Goal: Task Accomplishment & Management: Use online tool/utility

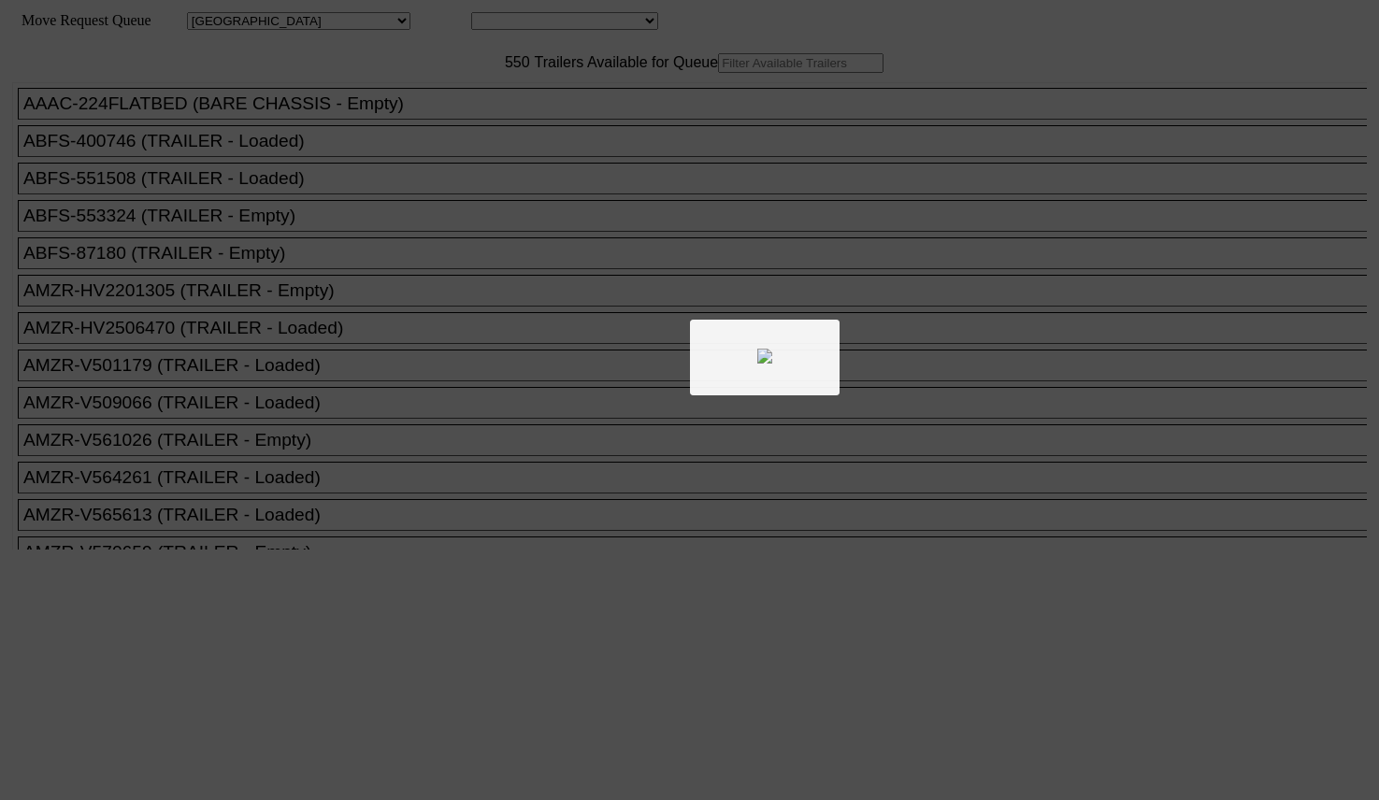
select select "161"
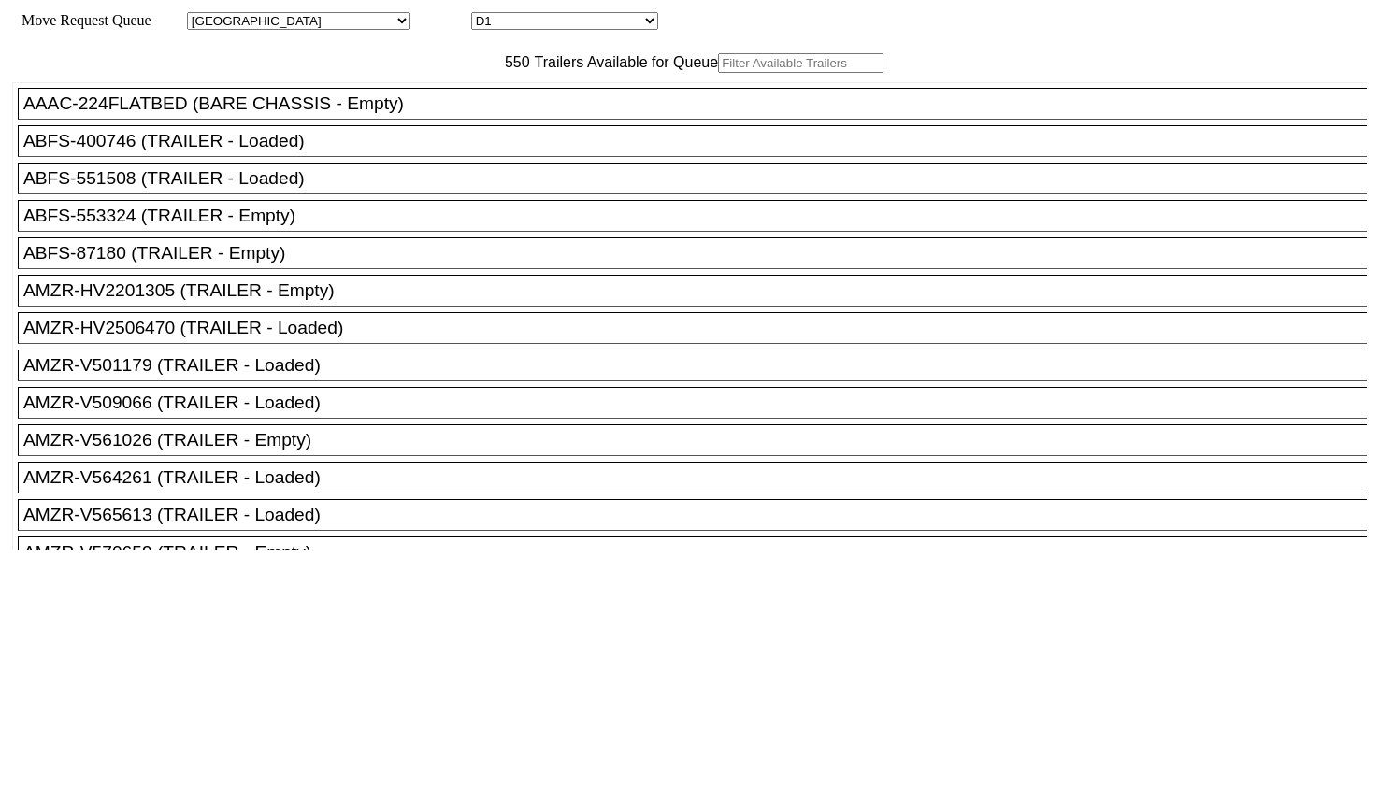
click at [718, 73] on input "text" at bounding box center [800, 63] width 165 height 20
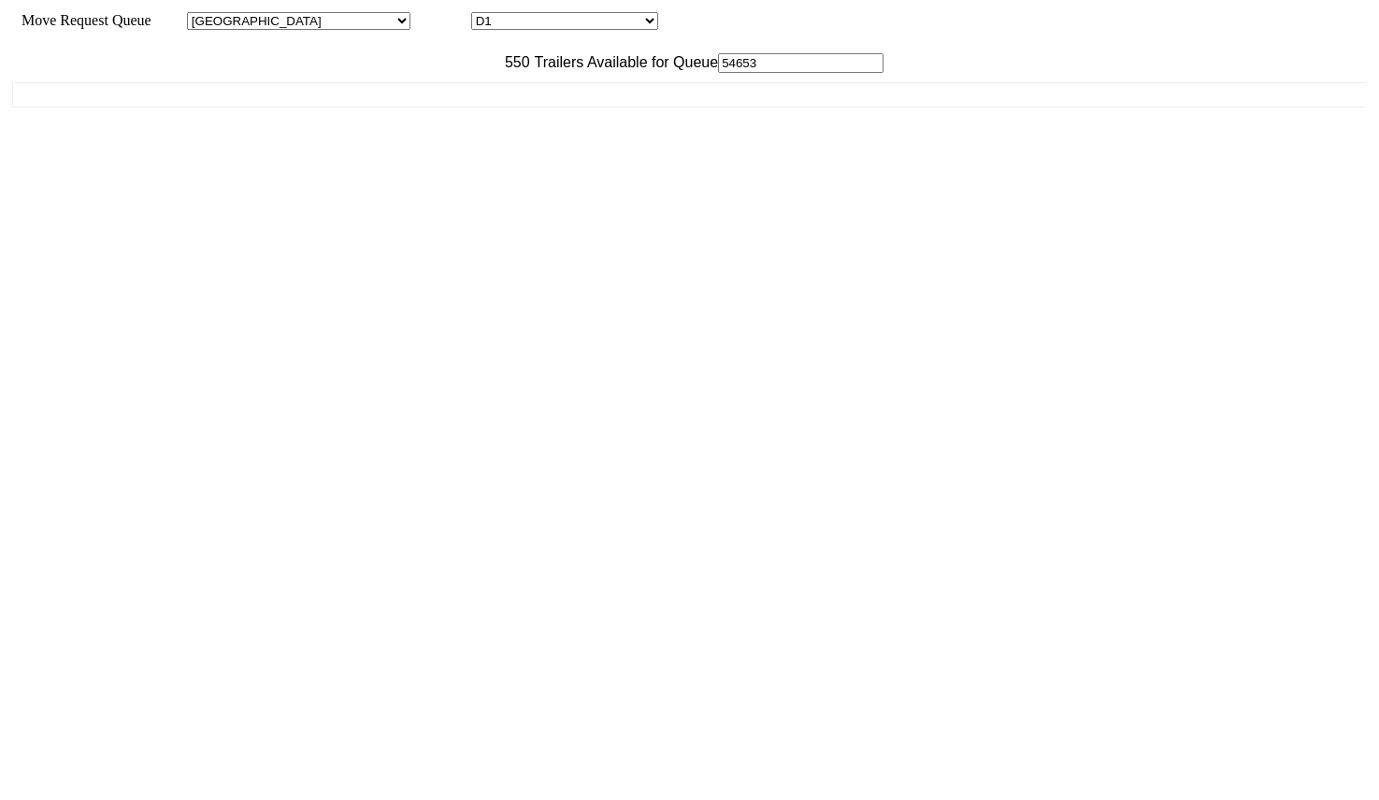
type input "546537"
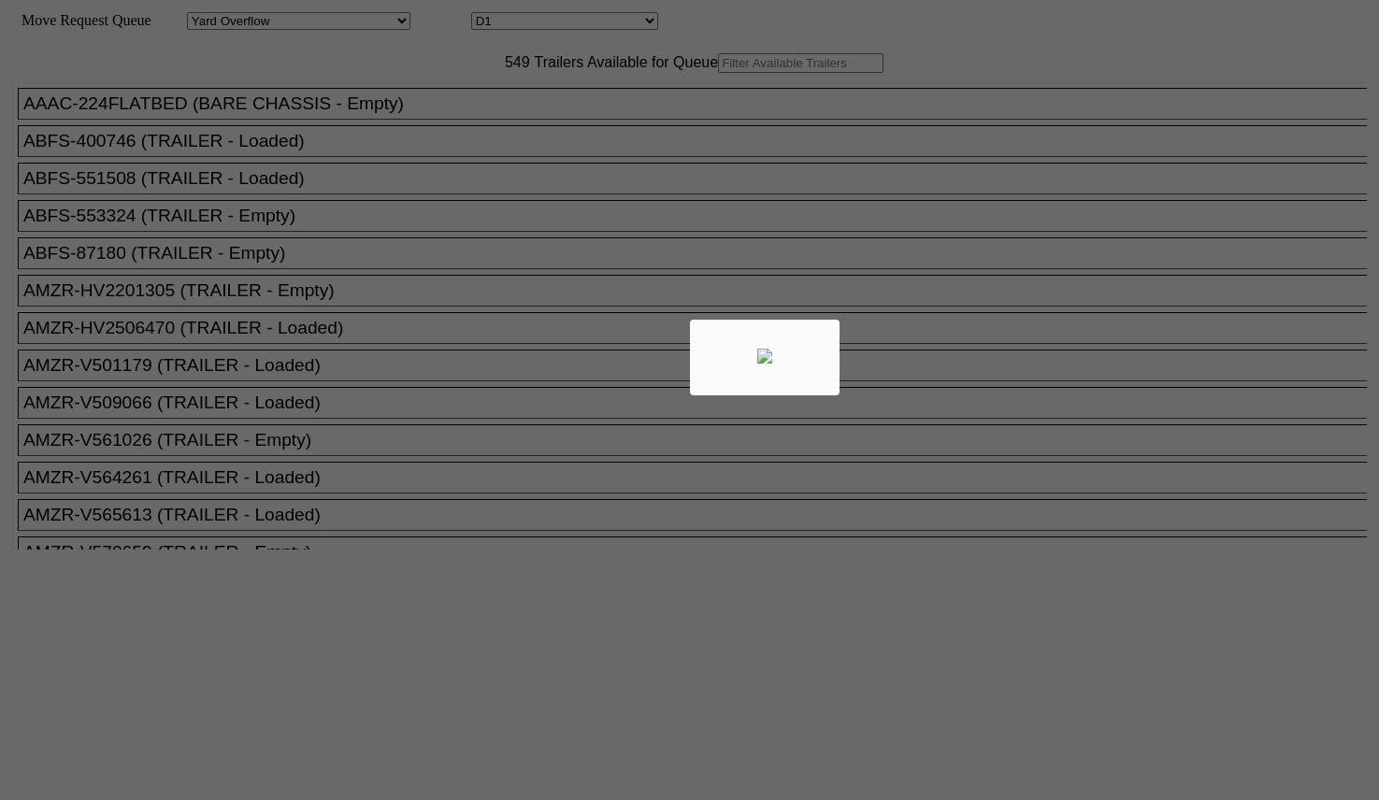
click at [430, 99] on div at bounding box center [689, 400] width 1379 height 800
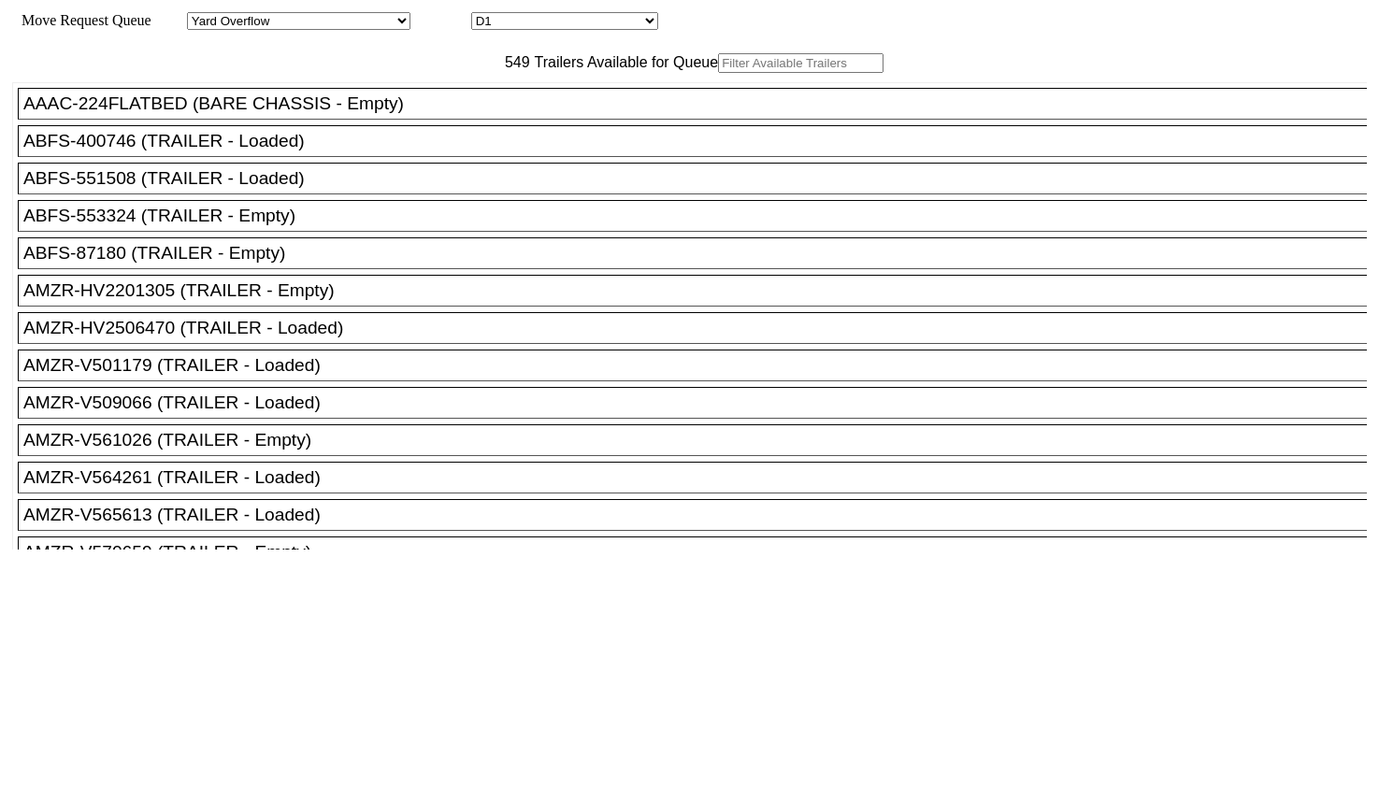
click at [718, 73] on input "text" at bounding box center [800, 63] width 165 height 20
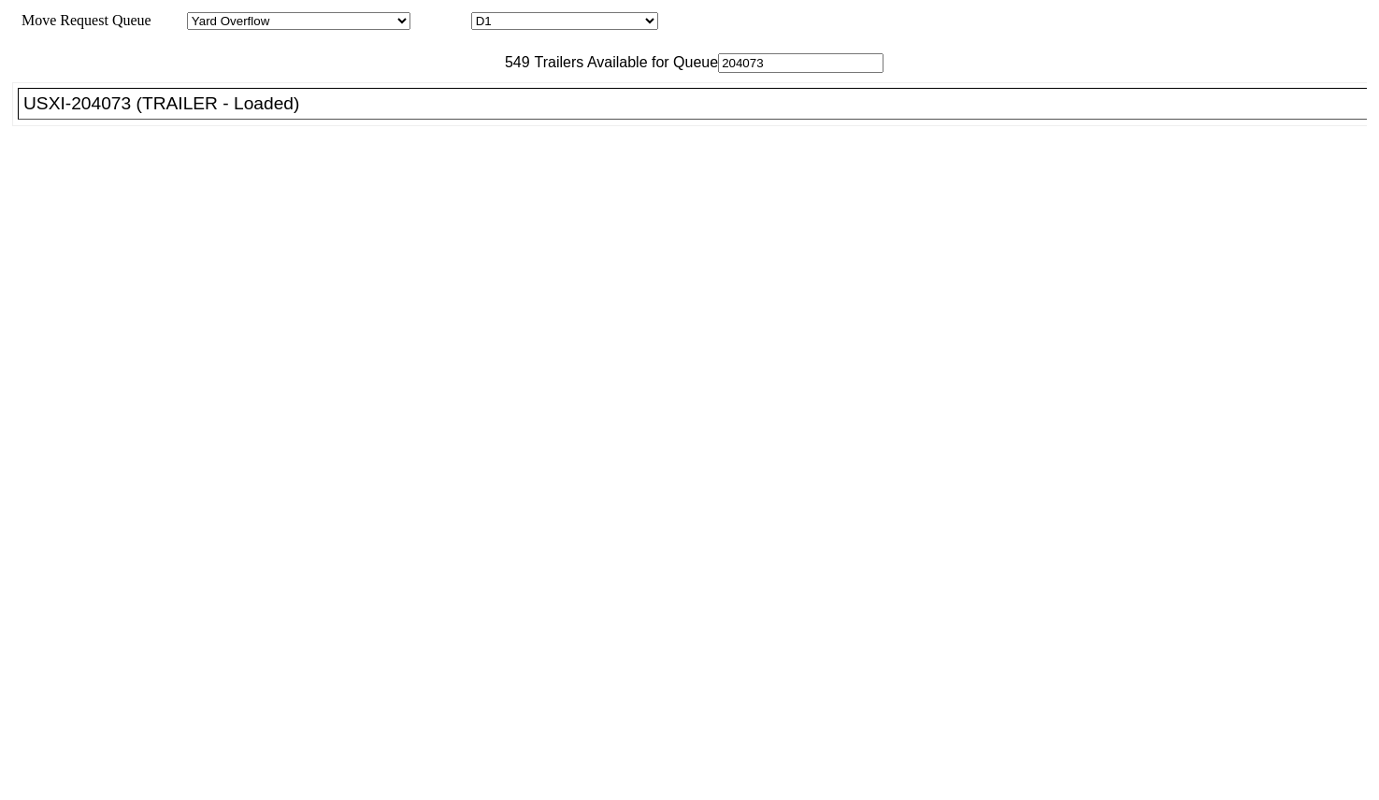
type input "204073"
click at [404, 114] on div "USXI-204073 (TRAILER - Loaded)" at bounding box center [700, 103] width 1355 height 21
